Goal: Contribute content

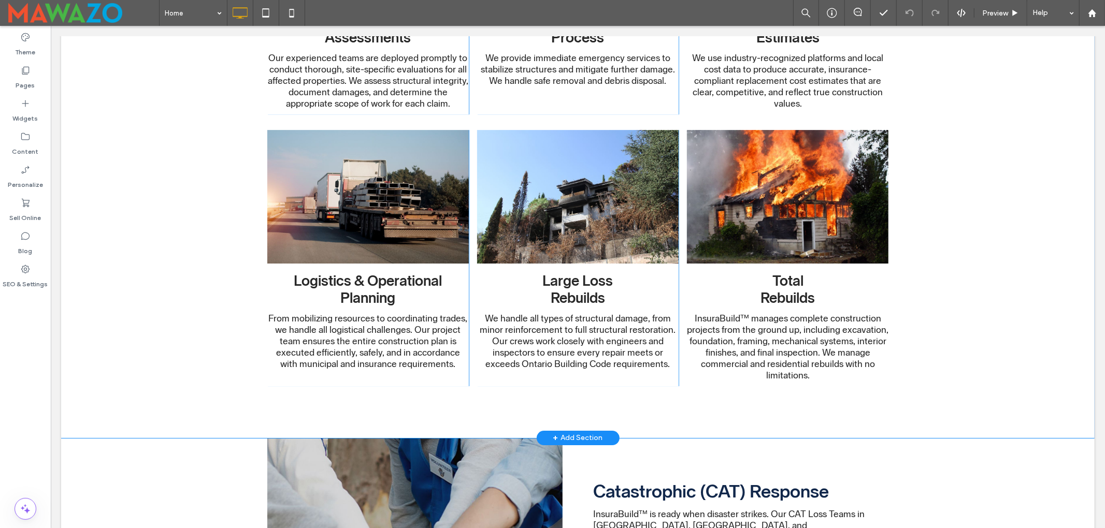
scroll to position [3107, 0]
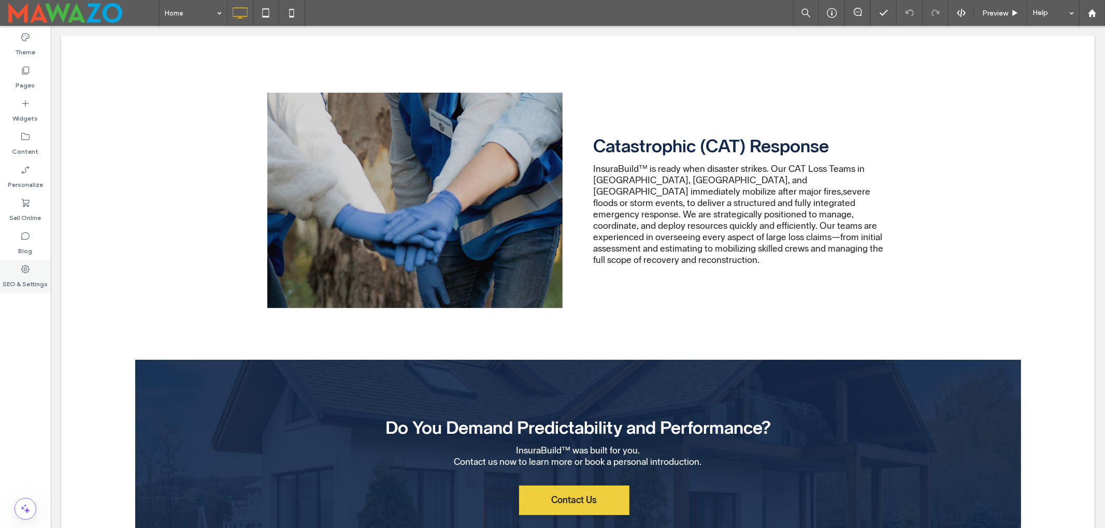
click at [23, 270] on icon at bounding box center [25, 269] width 10 height 10
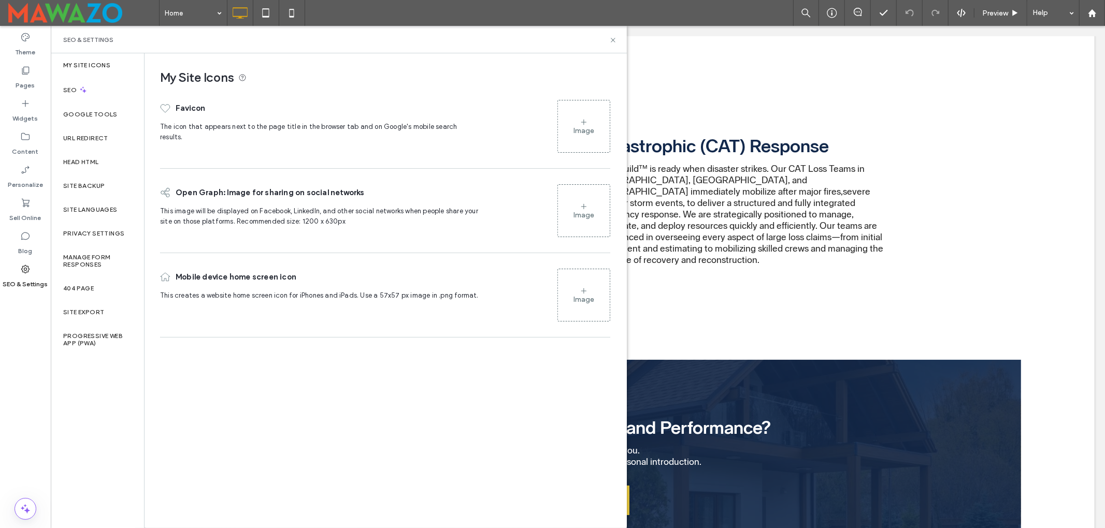
click at [582, 125] on icon at bounding box center [583, 122] width 8 height 8
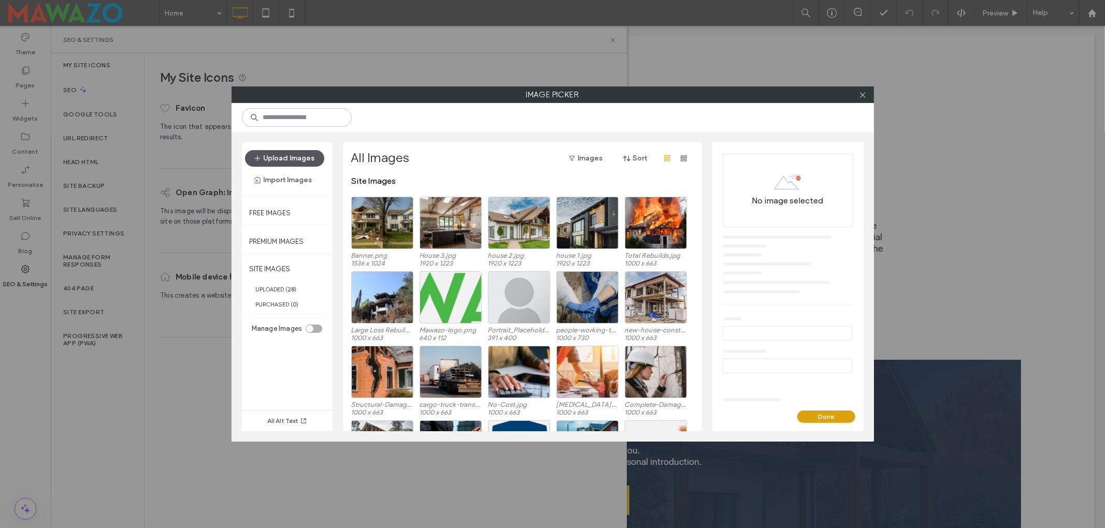
click at [294, 162] on button "Upload Images" at bounding box center [284, 158] width 79 height 17
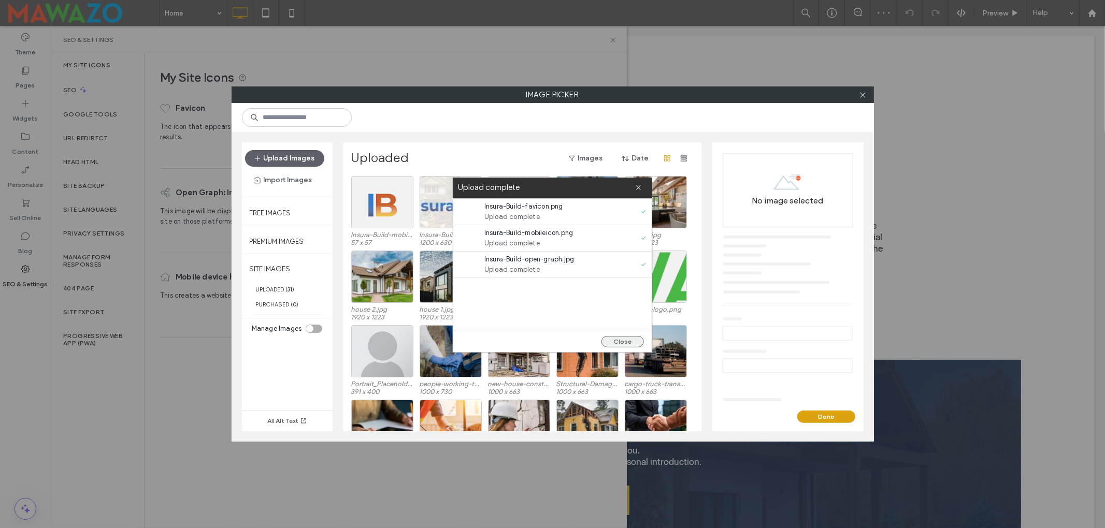
click at [625, 342] on button "Close" at bounding box center [622, 341] width 42 height 11
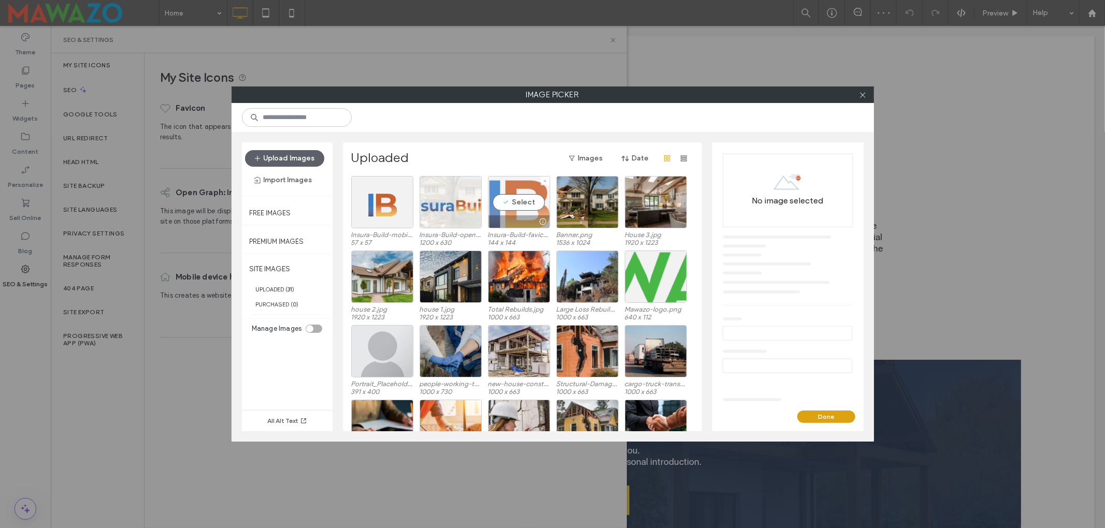
click at [521, 205] on div "Select" at bounding box center [519, 202] width 62 height 52
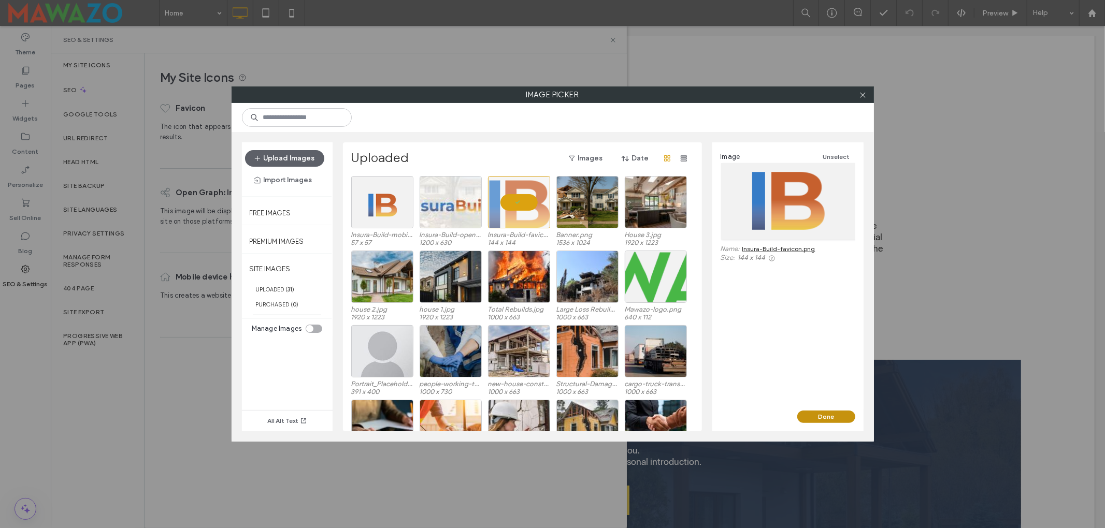
drag, startPoint x: 822, startPoint y: 417, endPoint x: 760, endPoint y: 395, distance: 66.7
click at [822, 417] on button "Done" at bounding box center [826, 417] width 58 height 12
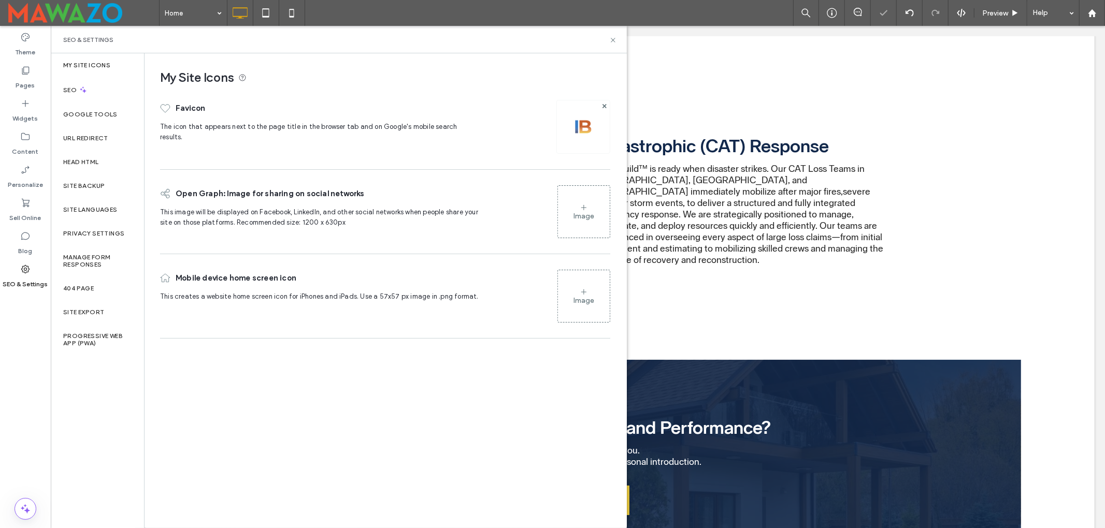
click at [574, 212] on div "Image" at bounding box center [583, 216] width 21 height 9
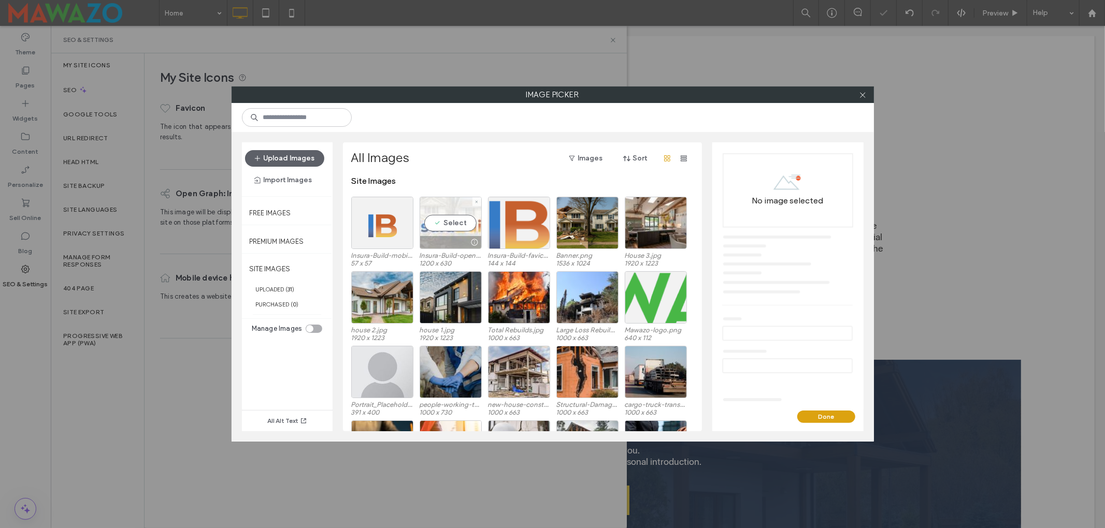
click at [448, 226] on div "Select" at bounding box center [450, 223] width 62 height 52
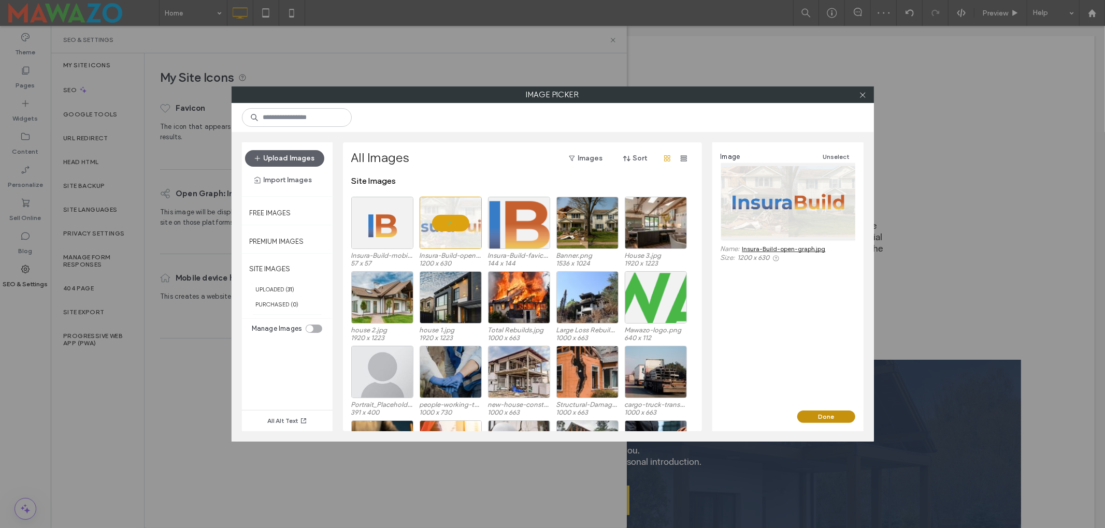
click at [825, 417] on button "Done" at bounding box center [826, 417] width 58 height 12
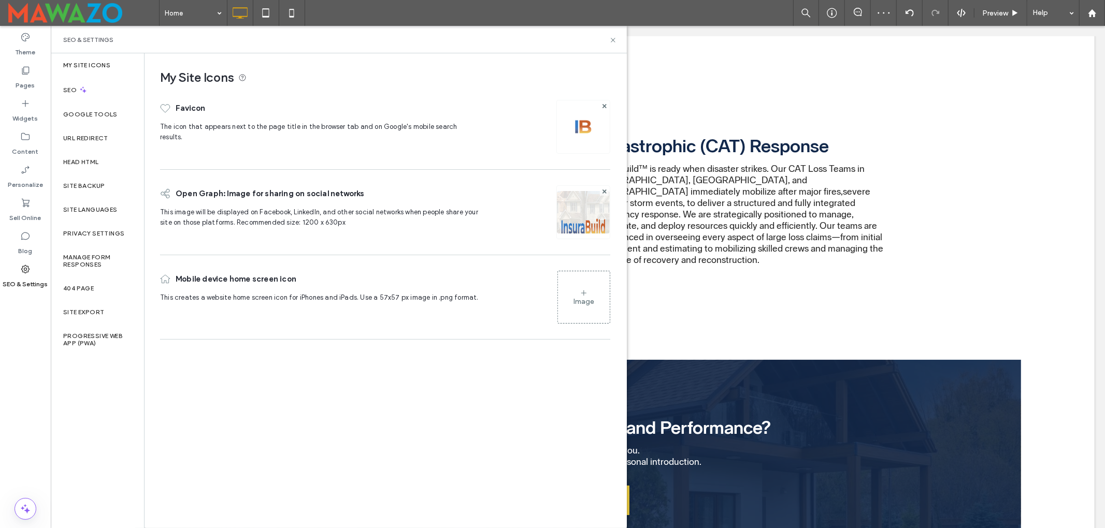
click at [588, 288] on div "Image" at bounding box center [584, 297] width 52 height 50
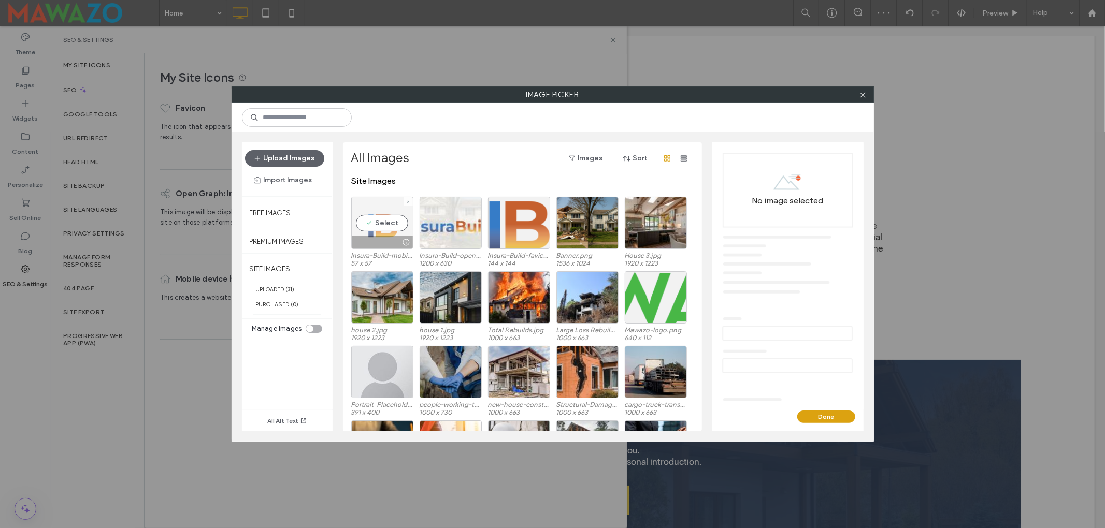
click at [371, 226] on div "Select" at bounding box center [382, 223] width 62 height 52
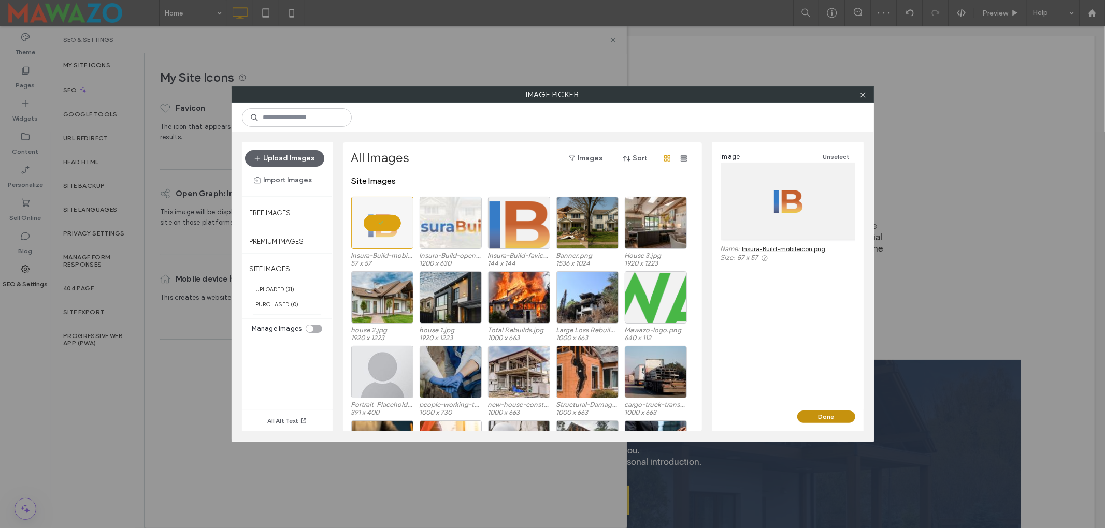
click at [811, 416] on button "Done" at bounding box center [826, 417] width 58 height 12
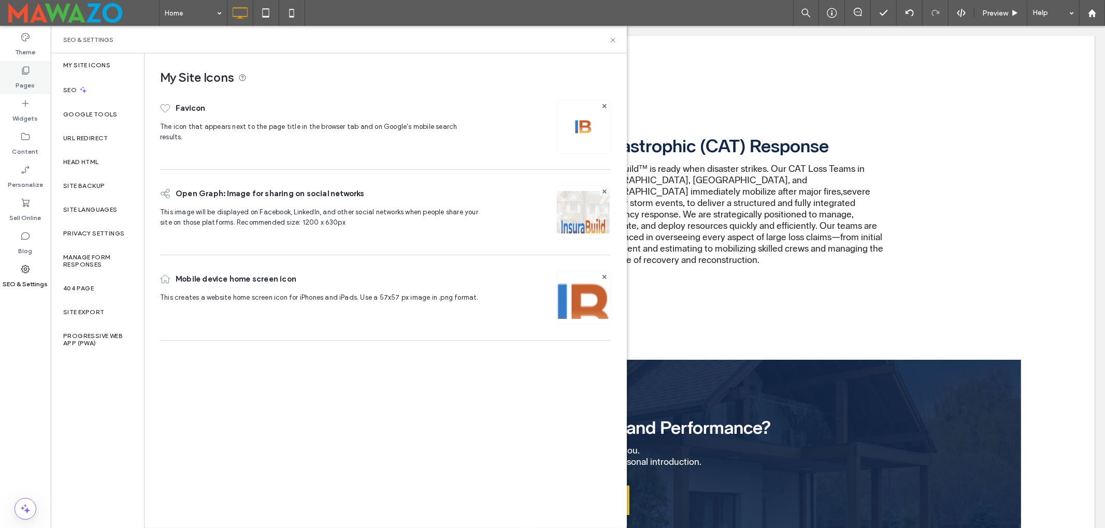
click at [25, 73] on icon at bounding box center [25, 70] width 10 height 10
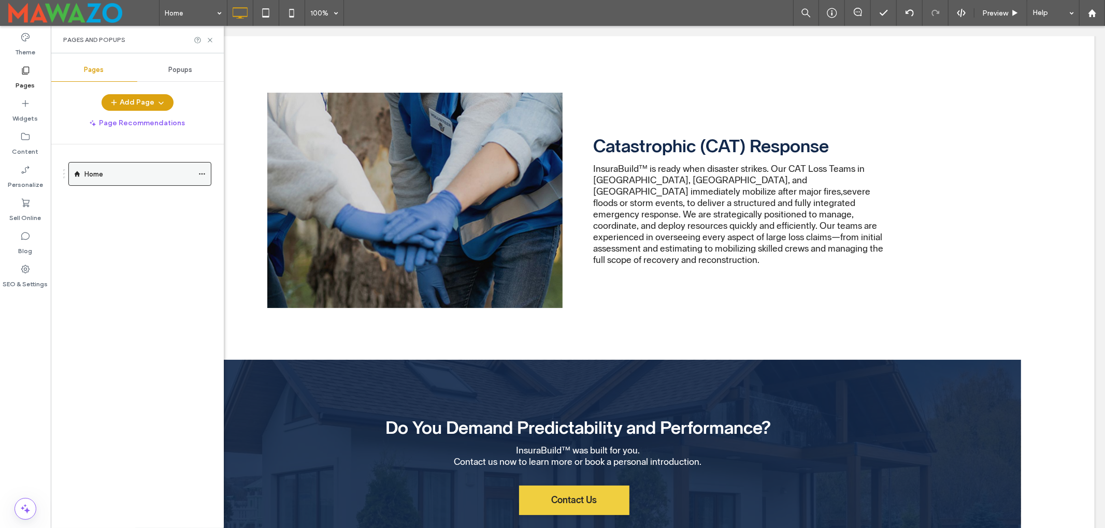
click at [201, 175] on use at bounding box center [202, 174] width 6 height 2
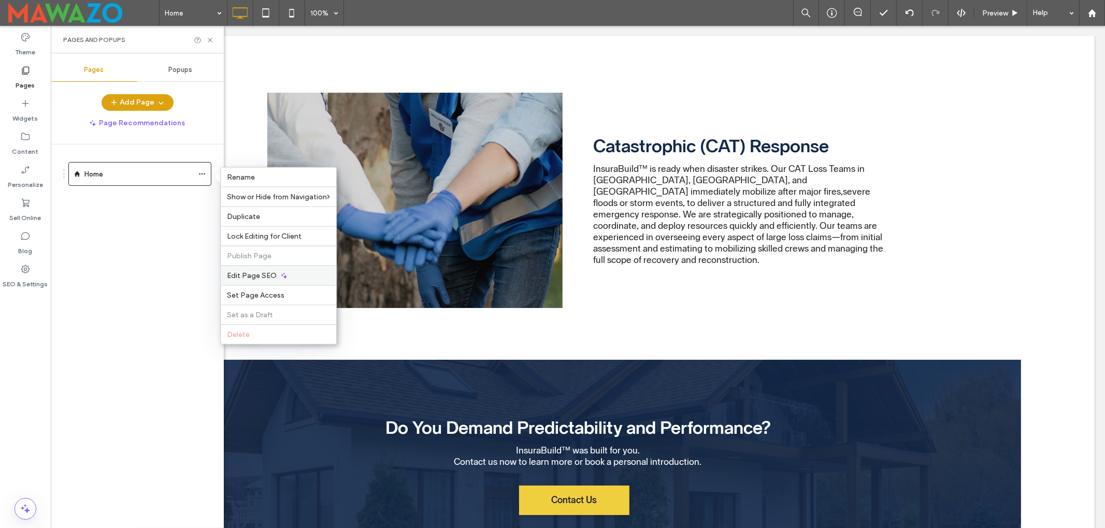
click at [253, 274] on span "Edit Page SEO" at bounding box center [252, 275] width 50 height 9
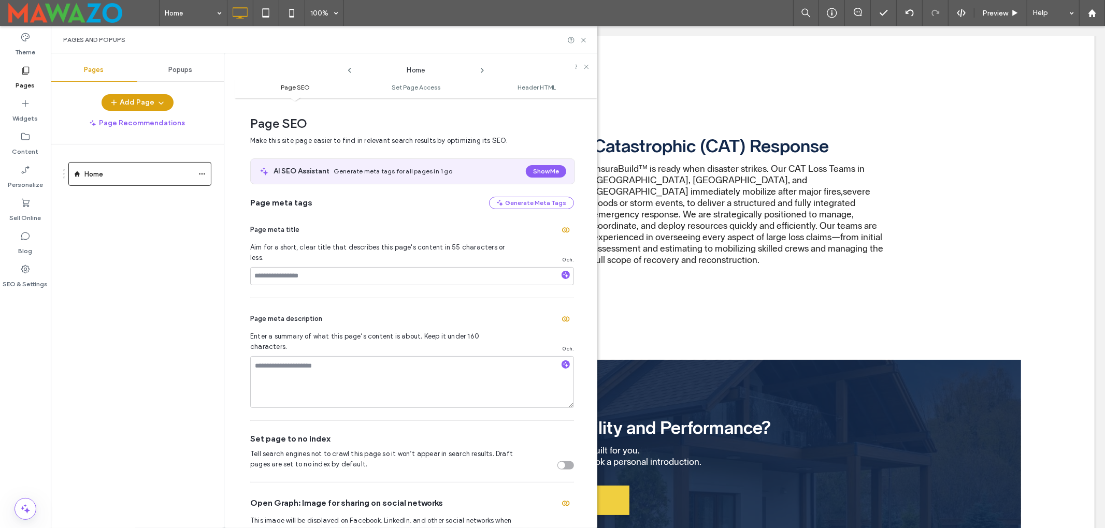
scroll to position [5, 0]
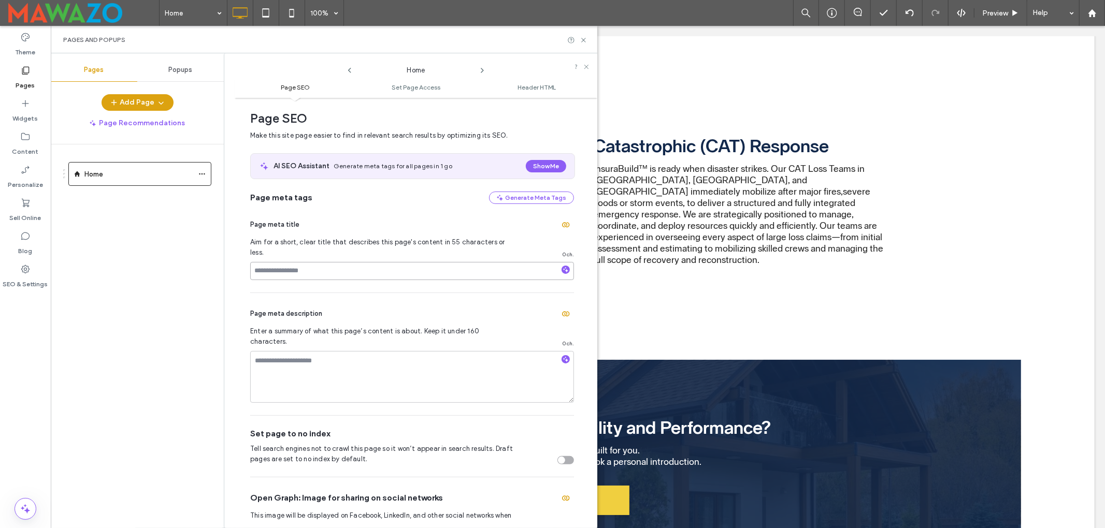
click at [328, 262] on input at bounding box center [412, 271] width 324 height 18
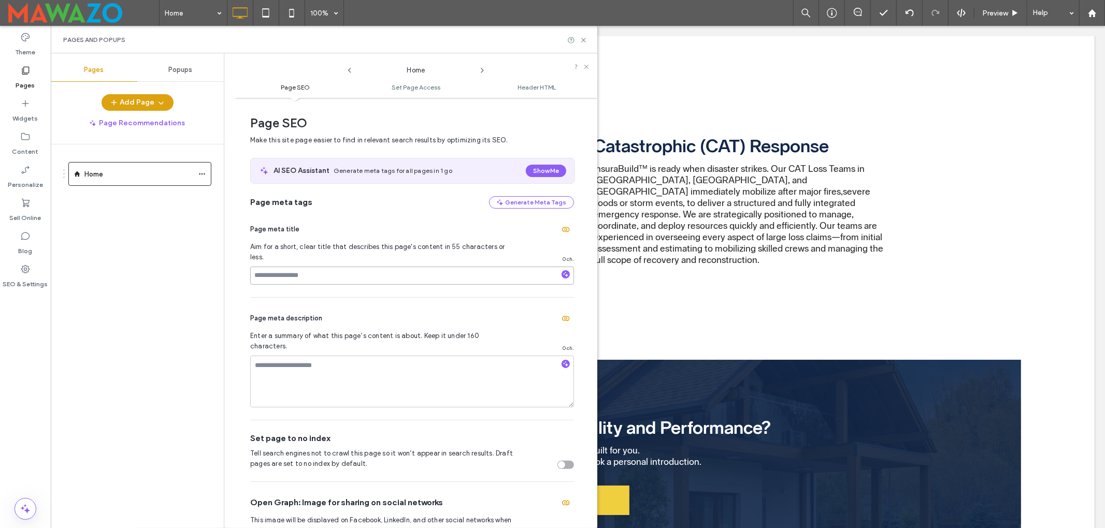
scroll to position [0, 0]
type input "**********"
click at [583, 36] on icon at bounding box center [583, 40] width 8 height 8
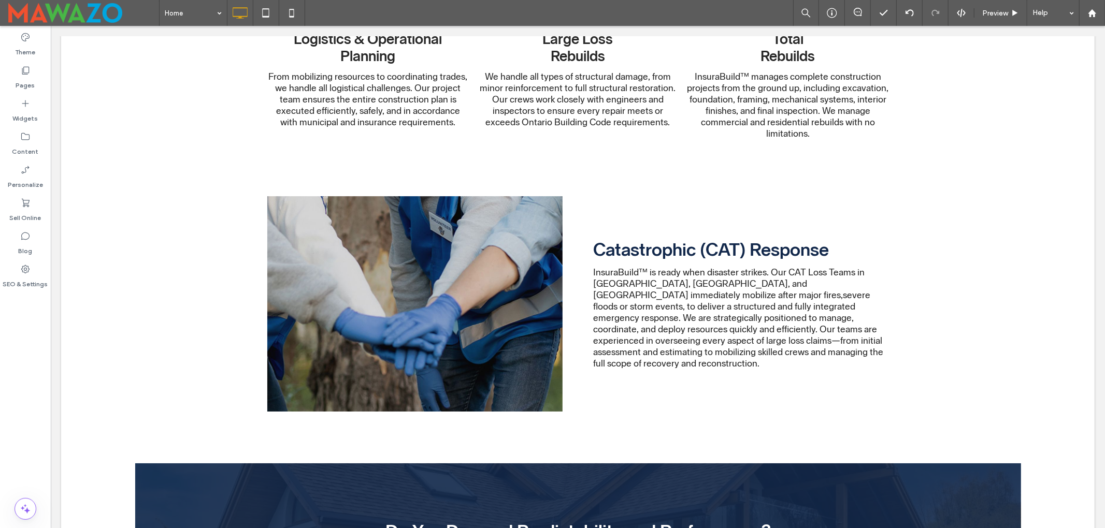
scroll to position [3638, 0]
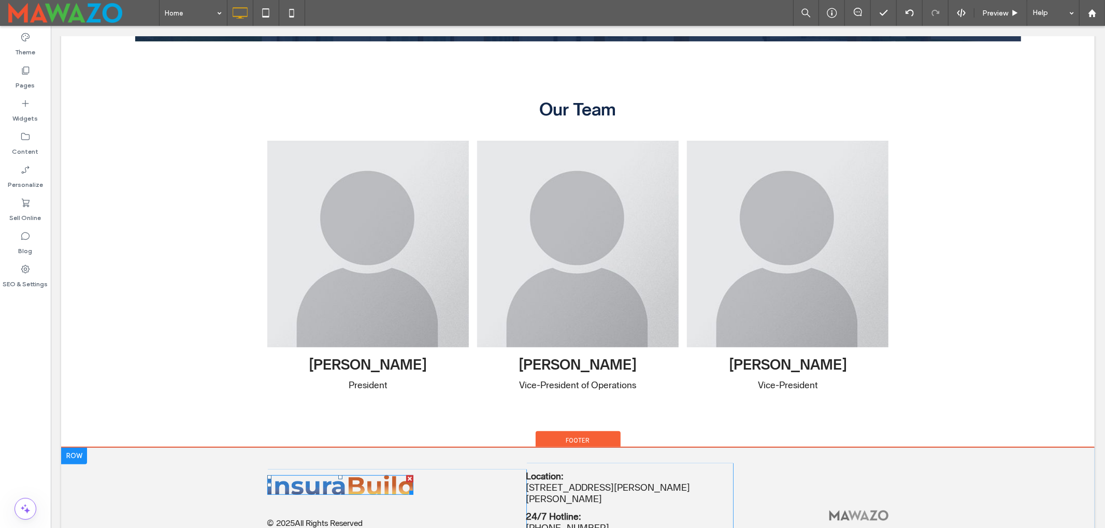
click at [396, 475] on img at bounding box center [340, 485] width 146 height 20
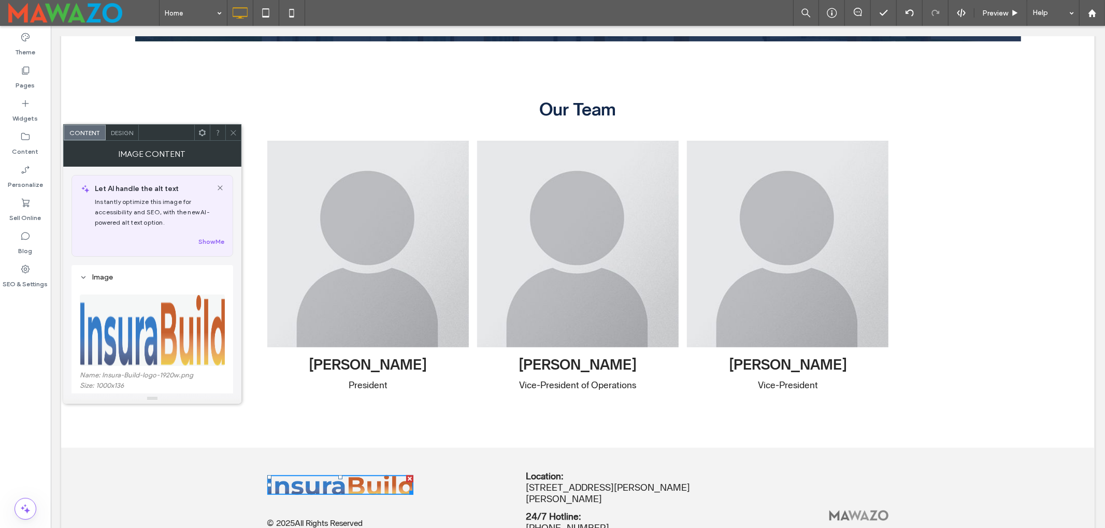
scroll to position [207, 0]
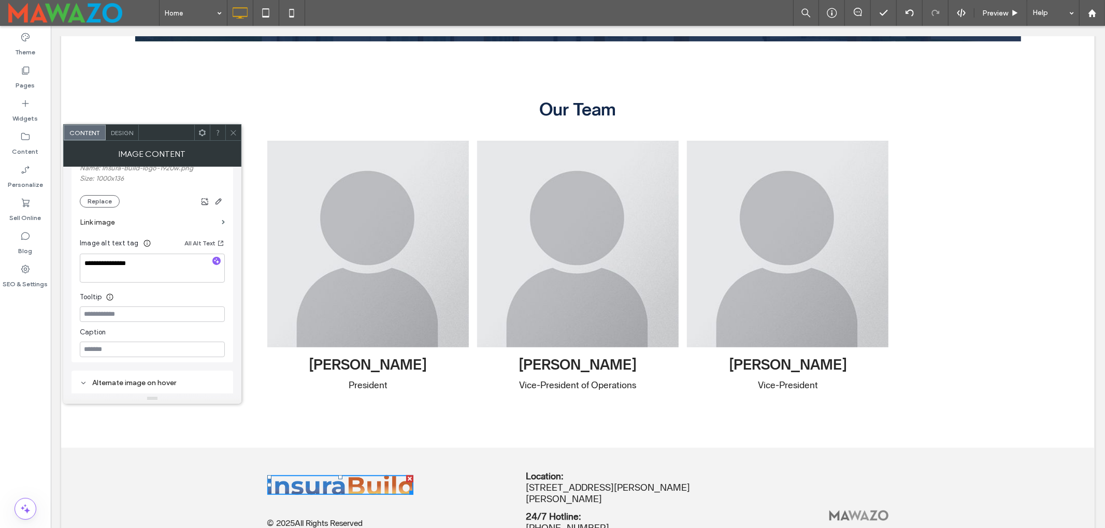
click at [231, 127] on span at bounding box center [233, 133] width 8 height 16
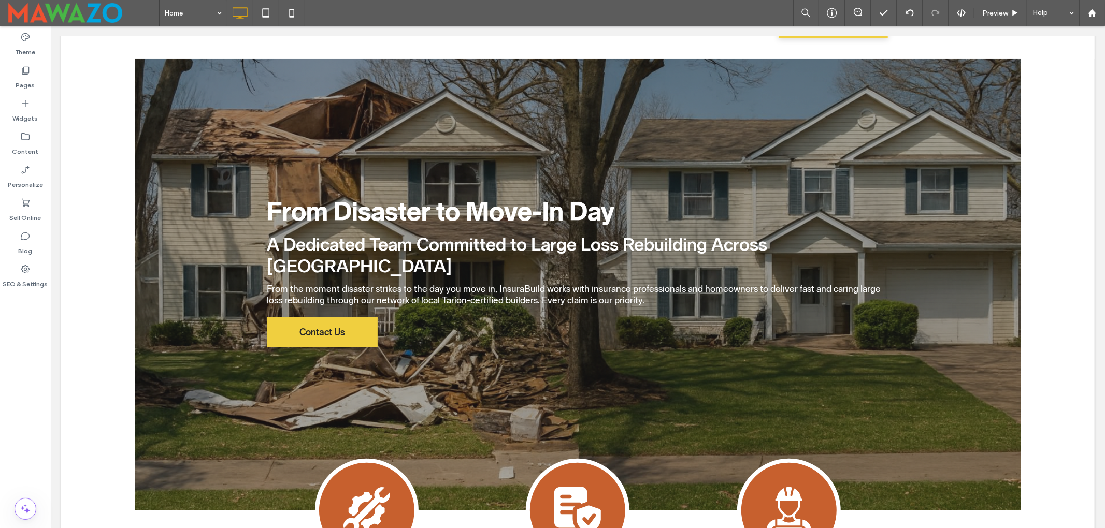
scroll to position [0, 0]
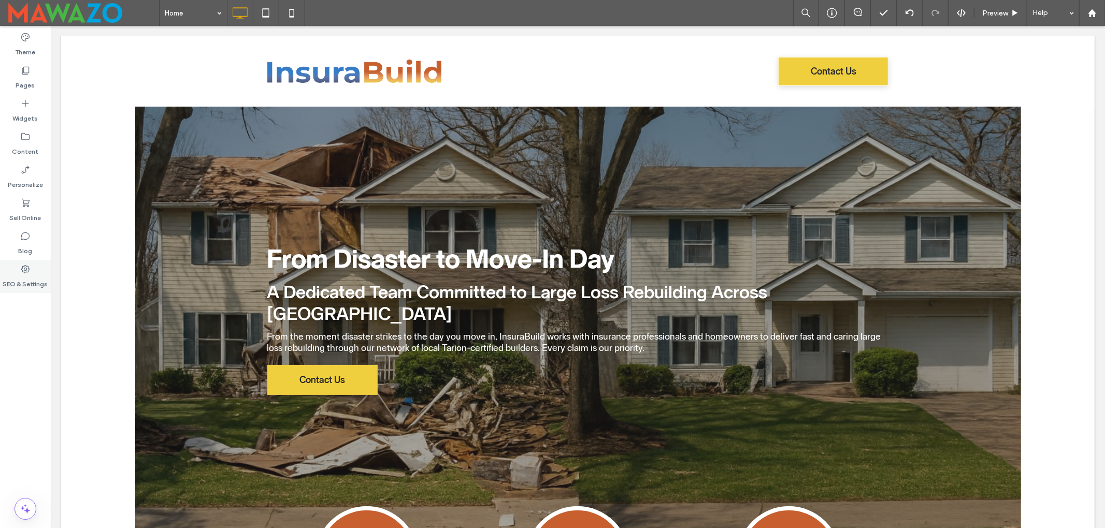
click at [27, 269] on icon at bounding box center [25, 269] width 10 height 10
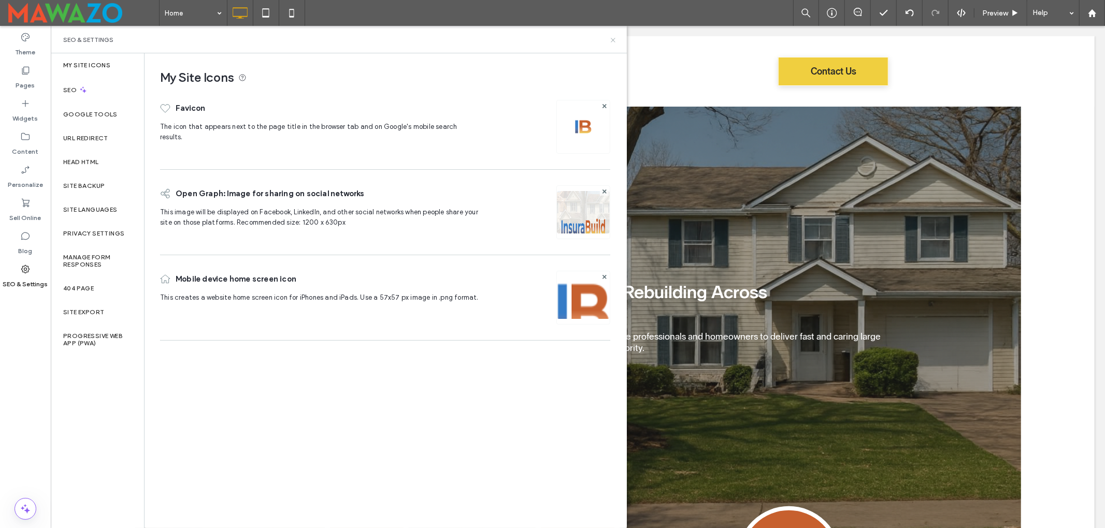
click at [614, 38] on use at bounding box center [613, 40] width 4 height 4
